Goal: Information Seeking & Learning: Learn about a topic

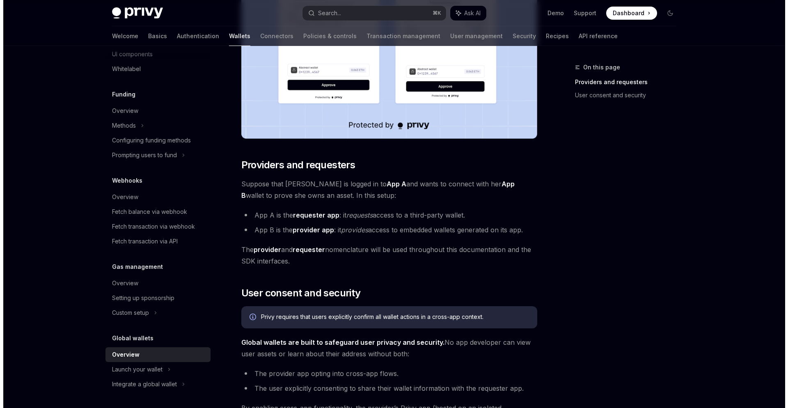
scroll to position [424, 0]
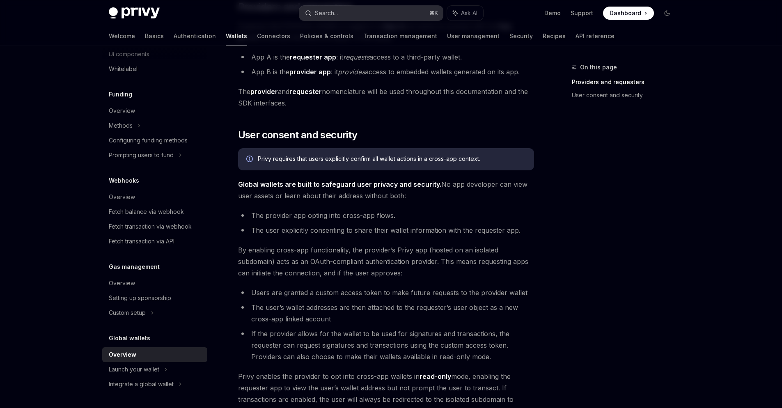
click at [338, 11] on div "Search..." at bounding box center [326, 13] width 23 height 10
type textarea "*"
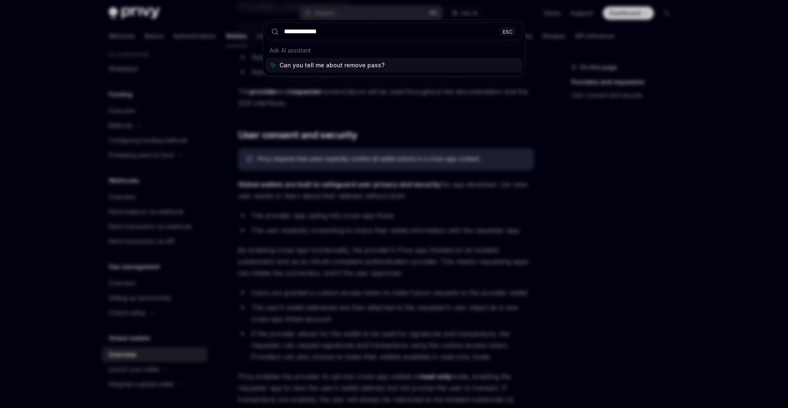
type input "**********"
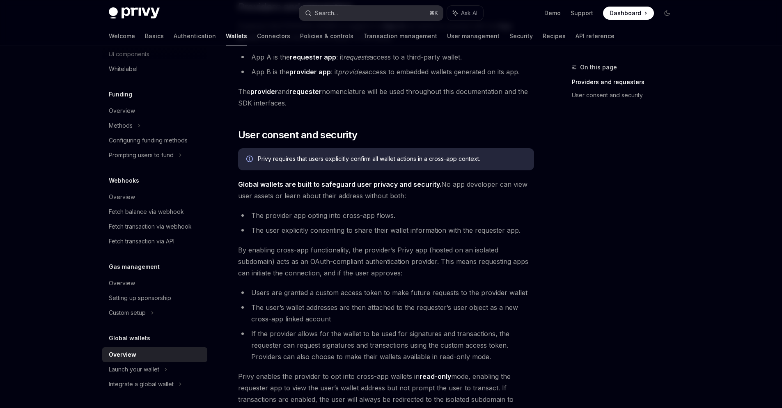
click at [345, 12] on button "Search... ⌘ K" at bounding box center [371, 13] width 144 height 15
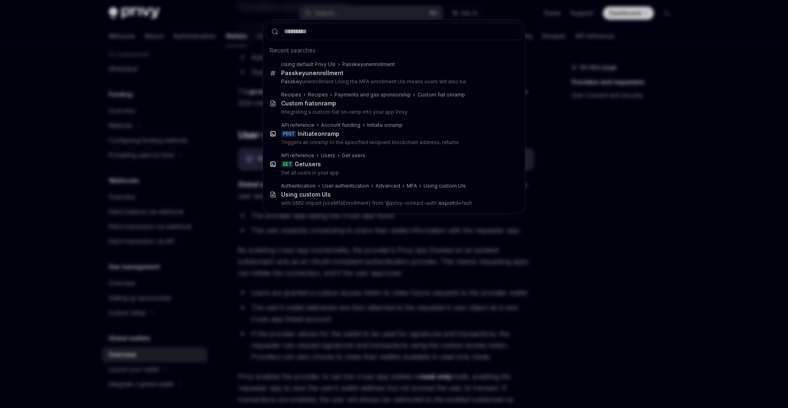
type textarea "*"
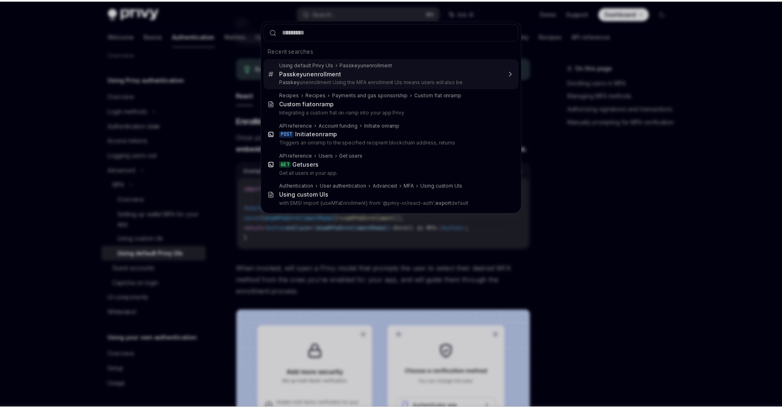
scroll to position [12, 0]
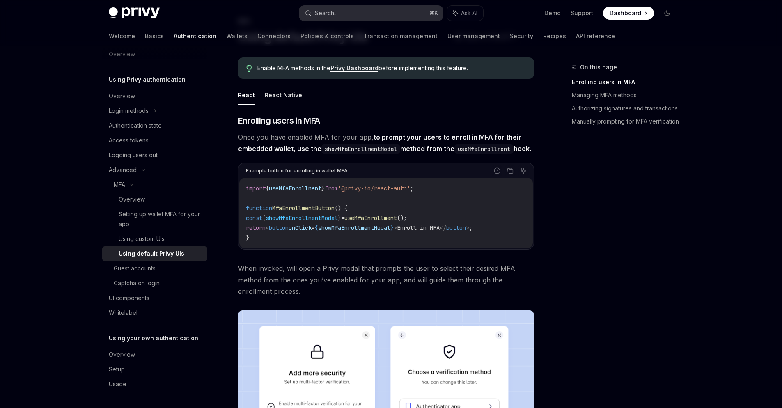
click at [341, 9] on button "Search... ⌘ K" at bounding box center [371, 13] width 144 height 15
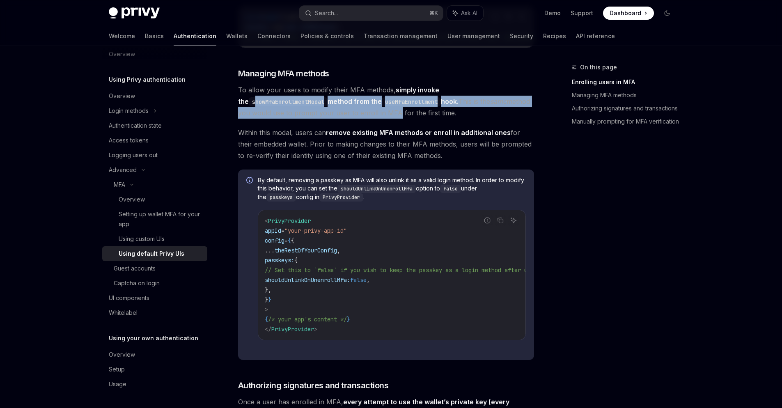
drag, startPoint x: 455, startPoint y: 105, endPoint x: 316, endPoint y: 134, distance: 142.8
click at [314, 133] on div "​ Enrolling users in MFA Once you have enabled MFA for your app, to prompt your…" at bounding box center [386, 401] width 296 height 1692
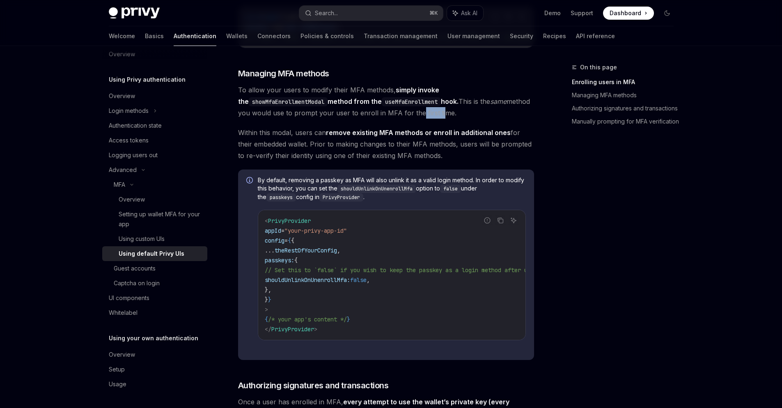
drag, startPoint x: 356, startPoint y: 129, endPoint x: 334, endPoint y: 126, distance: 22.3
click at [334, 119] on span "To allow your users to modify their MFA methods, simply invoke the showMfaEnrol…" at bounding box center [386, 101] width 296 height 34
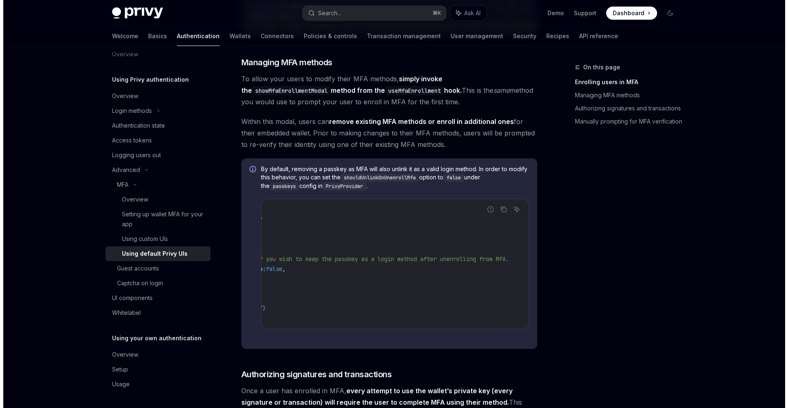
scroll to position [0, 0]
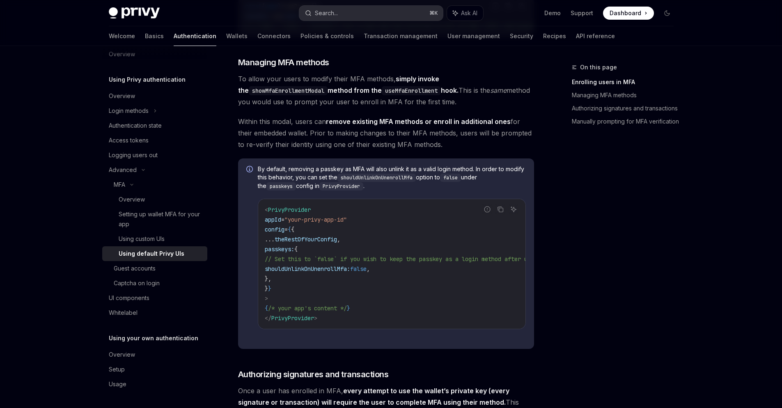
click at [337, 12] on div "Search..." at bounding box center [326, 13] width 23 height 10
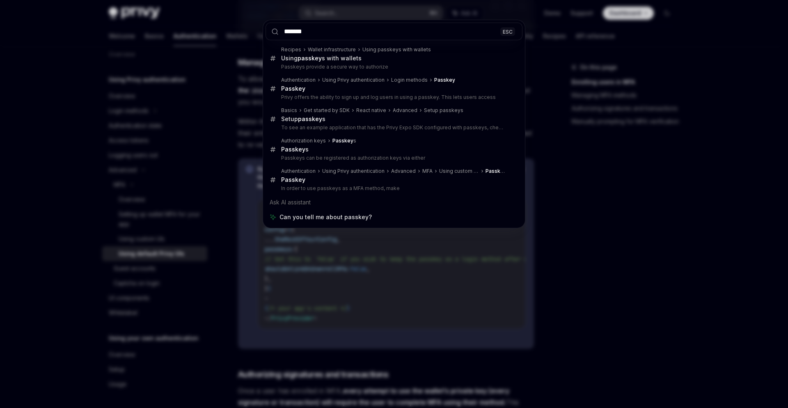
type input "*******"
